Goal: Transaction & Acquisition: Register for event/course

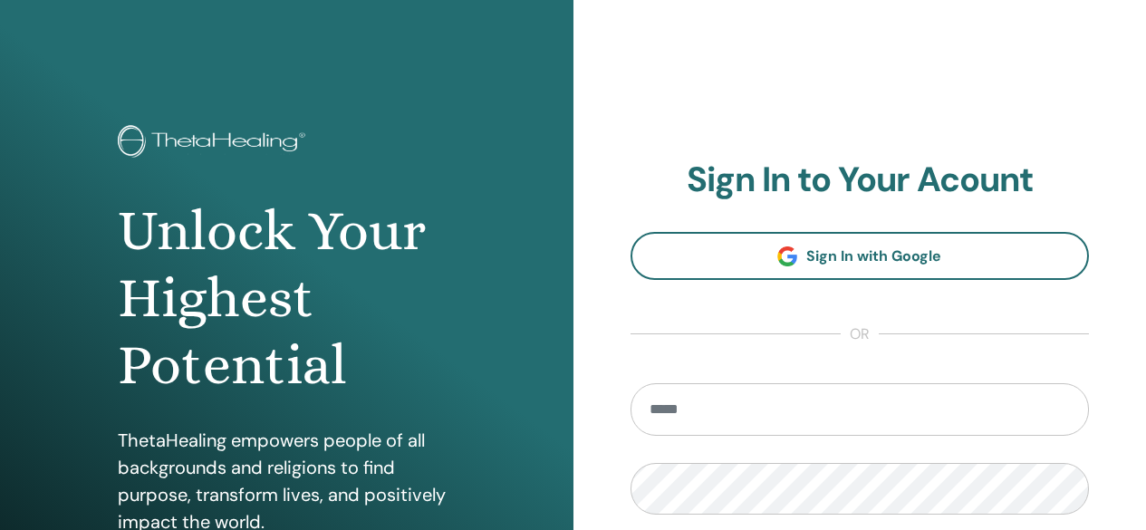
scroll to position [11, 0]
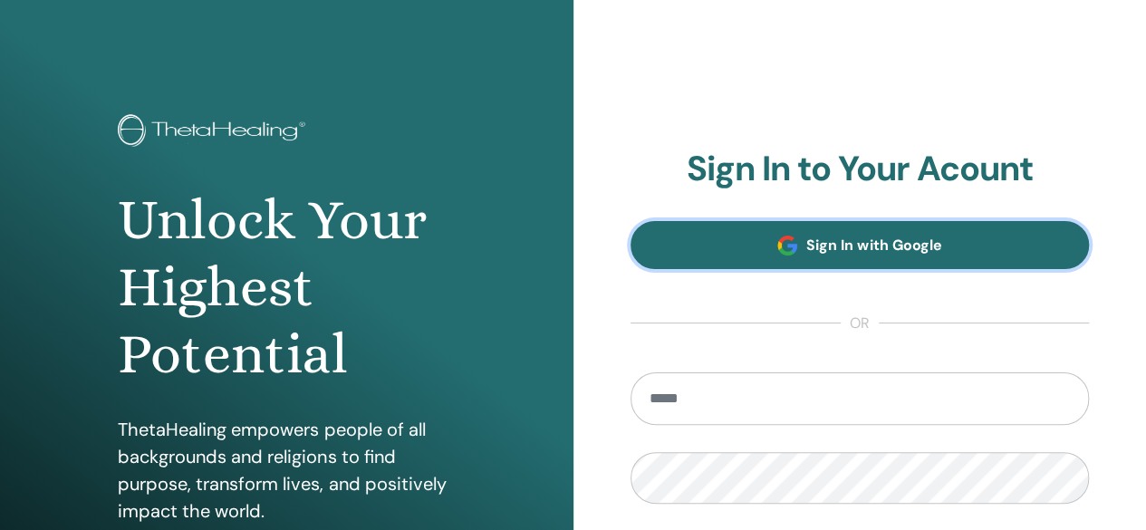
click at [850, 240] on span "Sign In with Google" at bounding box center [873, 245] width 135 height 19
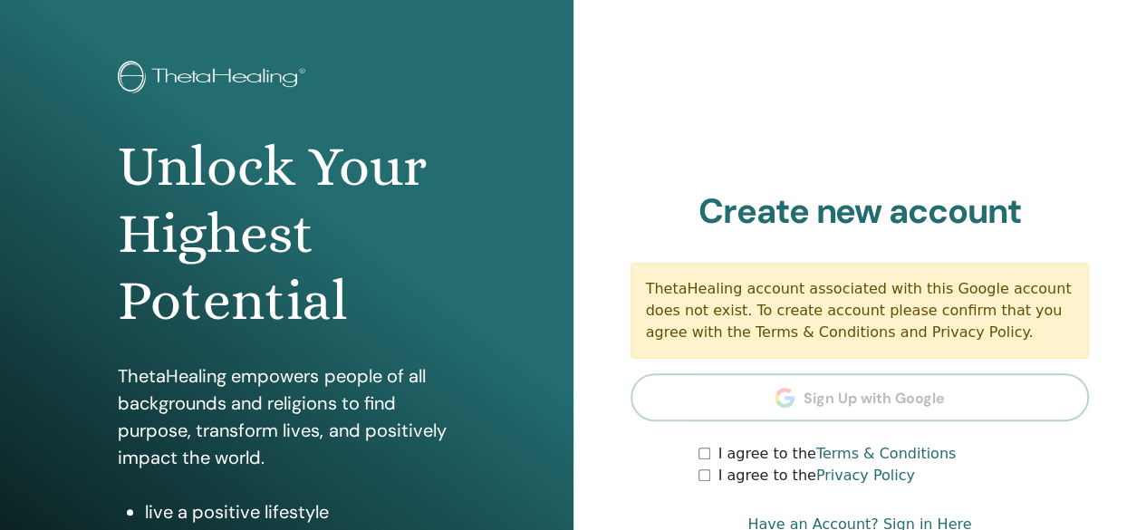
scroll to position [181, 0]
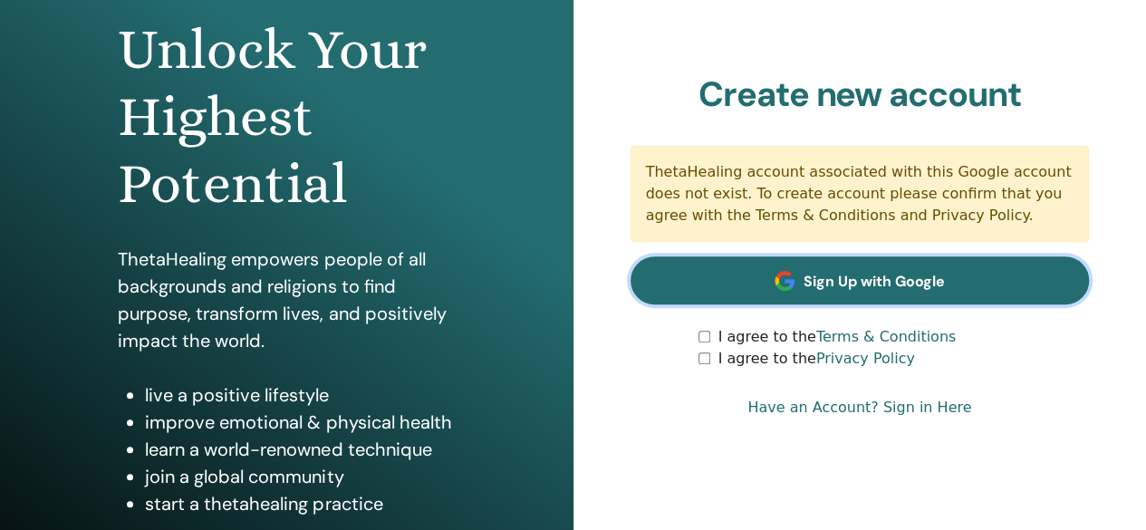
click at [895, 288] on span "Sign Up with Google" at bounding box center [873, 281] width 141 height 19
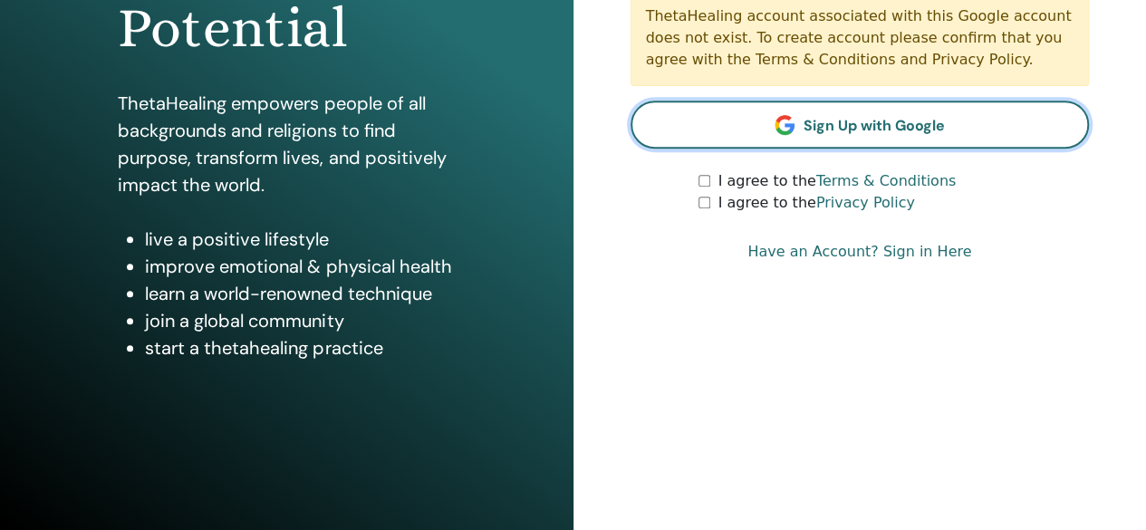
scroll to position [339, 0]
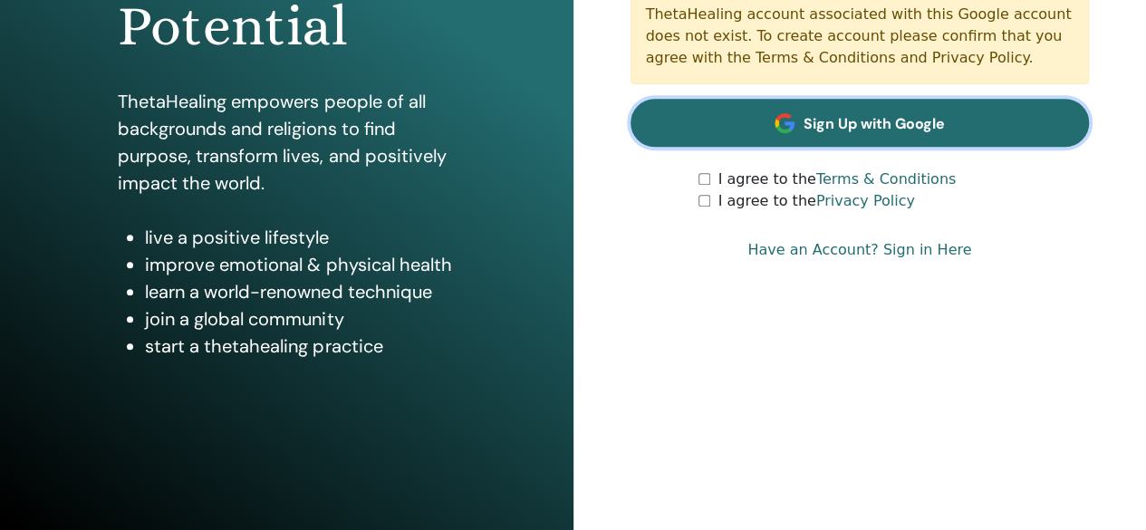
click at [858, 124] on span "Sign Up with Google" at bounding box center [873, 123] width 141 height 19
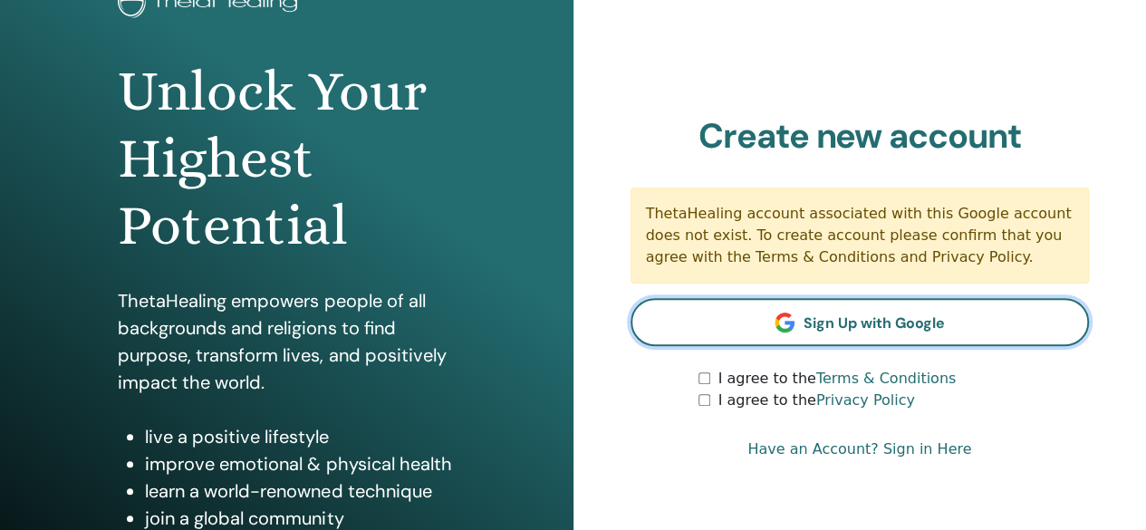
scroll to position [44, 0]
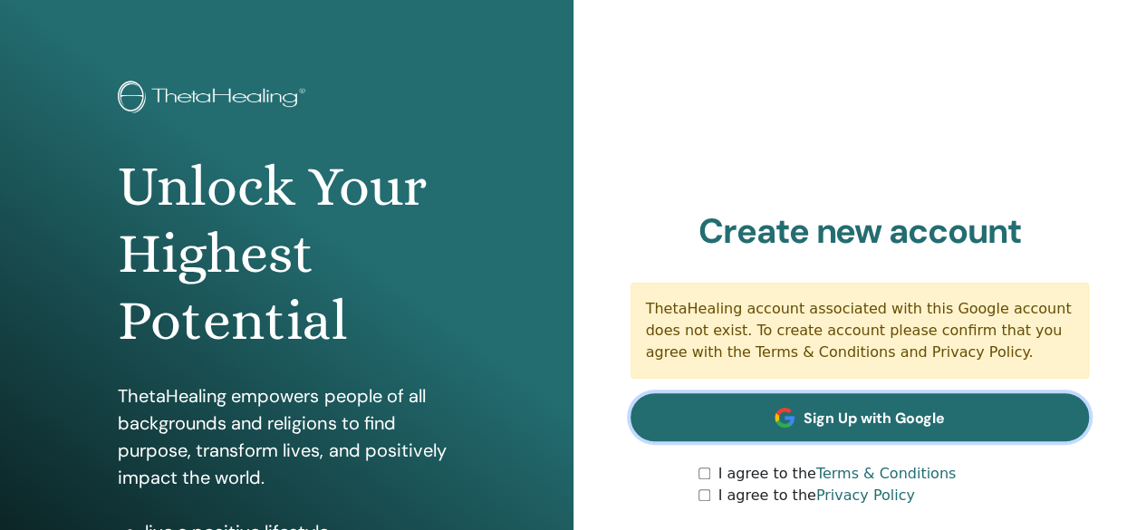
click at [851, 421] on span "Sign Up with Google" at bounding box center [873, 418] width 141 height 19
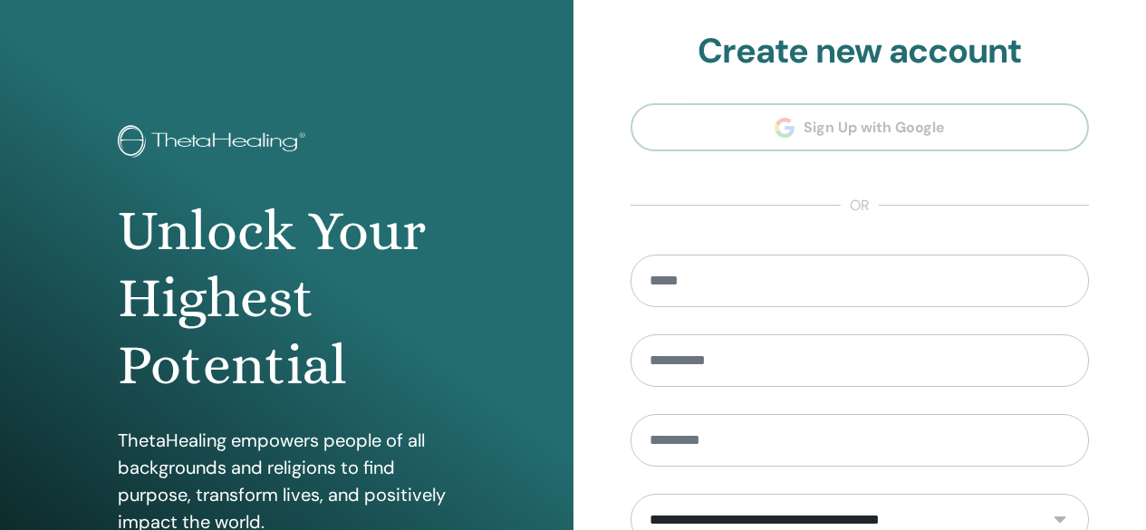
scroll to position [44, 0]
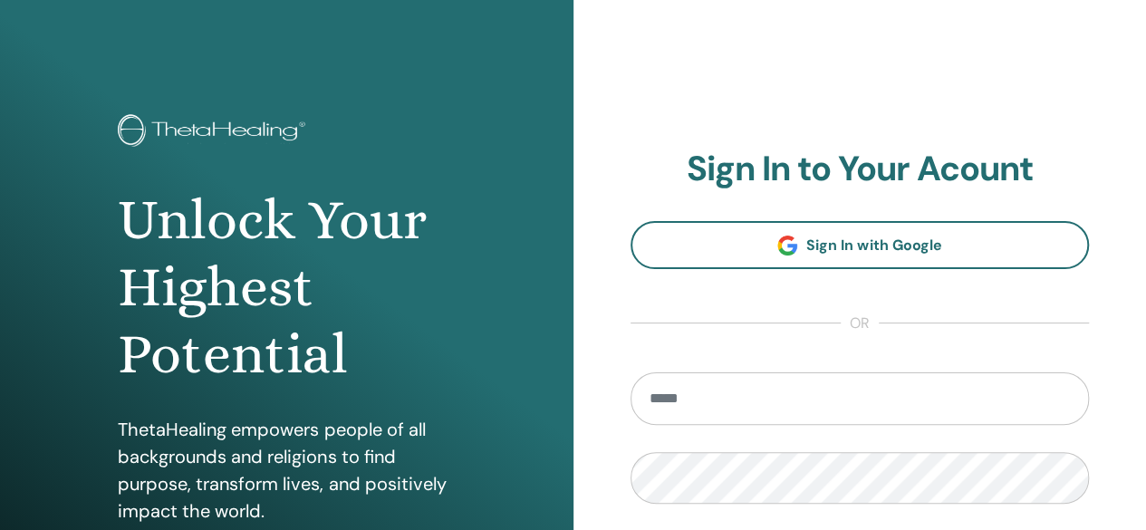
scroll to position [11, 0]
